Goal: Browse casually

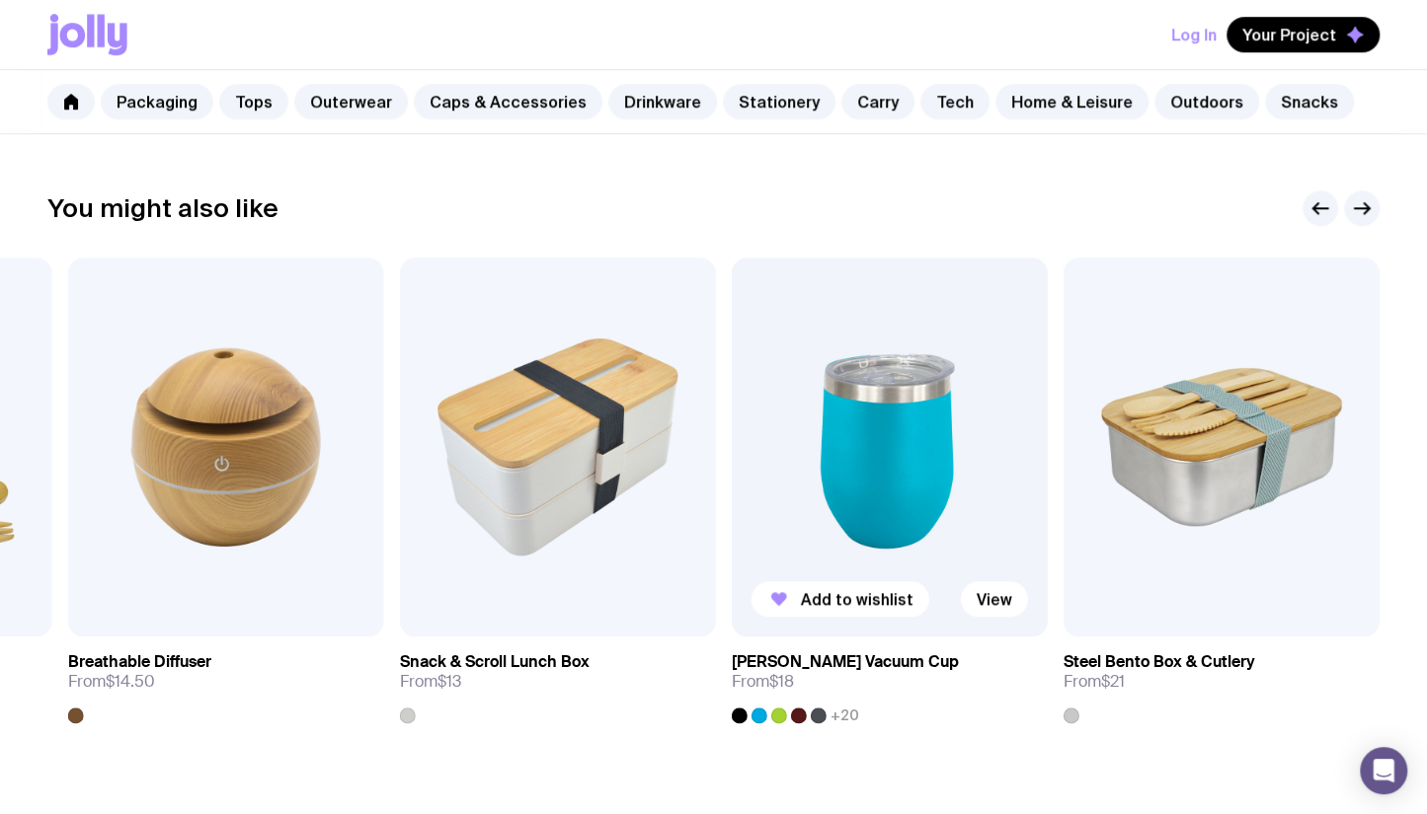
scroll to position [893, 0]
click at [569, 416] on img at bounding box center [558, 446] width 316 height 379
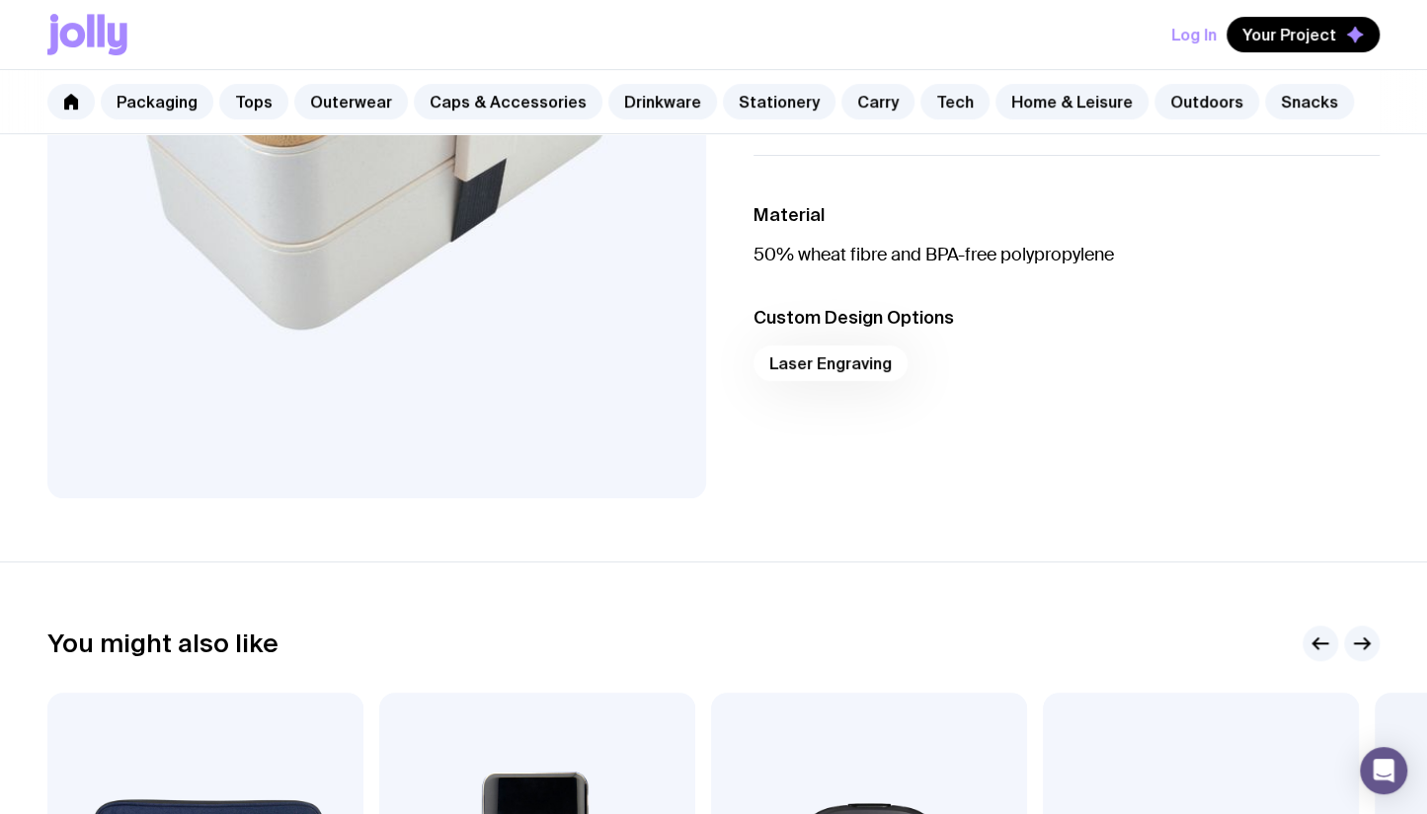
scroll to position [453, 0]
